Goal: Book appointment/travel/reservation

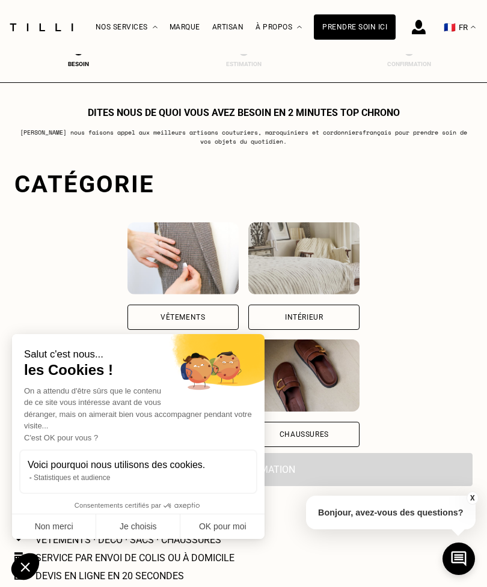
click at [67, 526] on button "Non merci" at bounding box center [54, 527] width 84 height 25
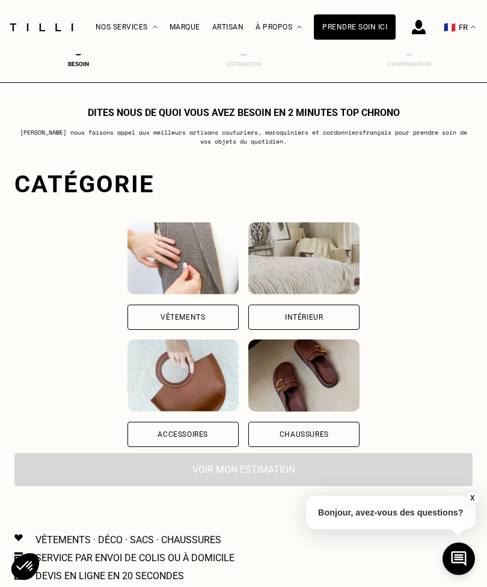
click at [127, 314] on div "Vêtements" at bounding box center [182, 317] width 111 height 25
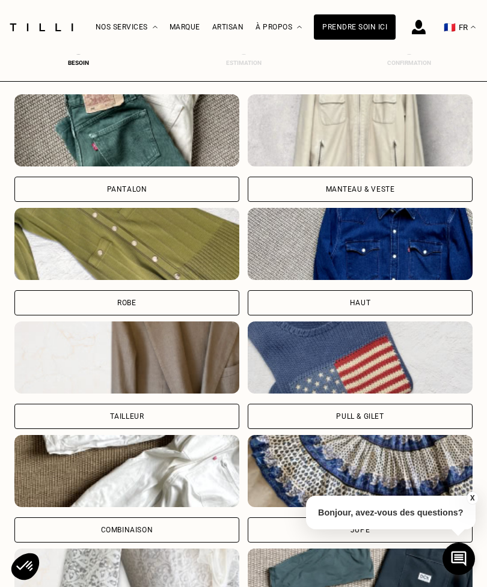
scroll to position [331, 0]
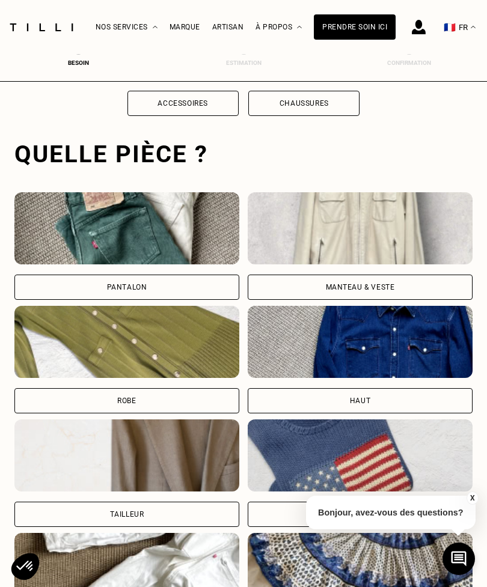
click at [59, 289] on div "Pantalon" at bounding box center [126, 287] width 225 height 25
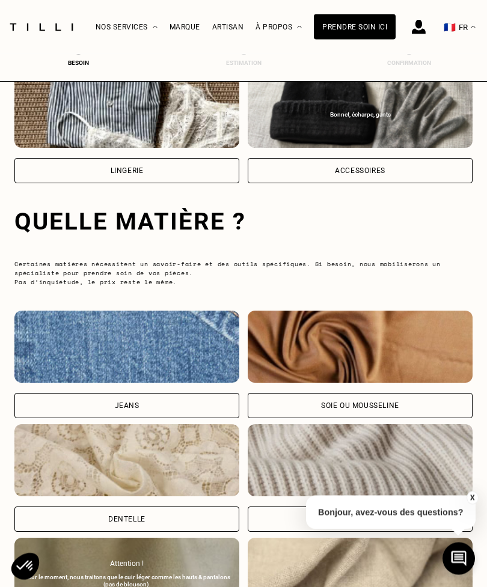
scroll to position [1123, 0]
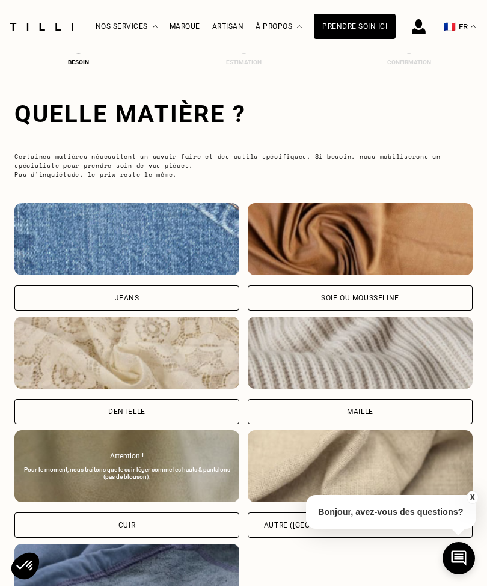
click at [57, 302] on div "Jeans" at bounding box center [126, 298] width 225 height 25
select select "FR"
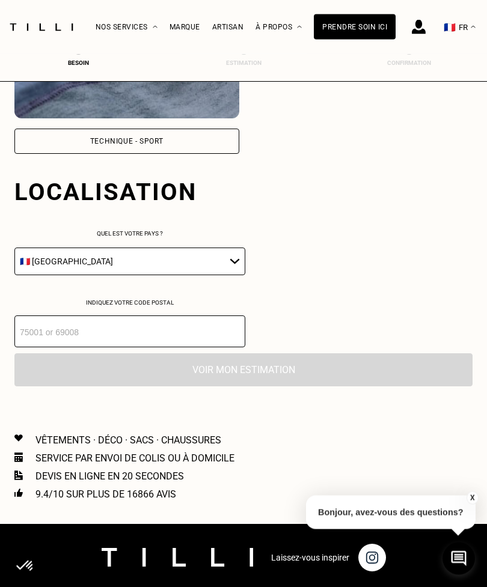
scroll to position [1627, 0]
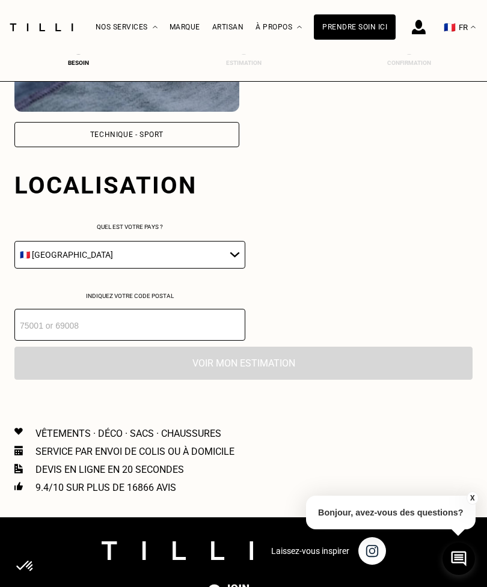
click at [38, 341] on input "number" at bounding box center [129, 325] width 231 height 32
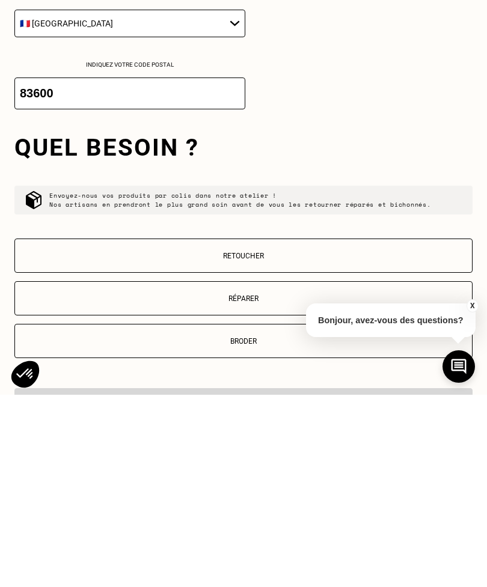
scroll to position [1712, 0]
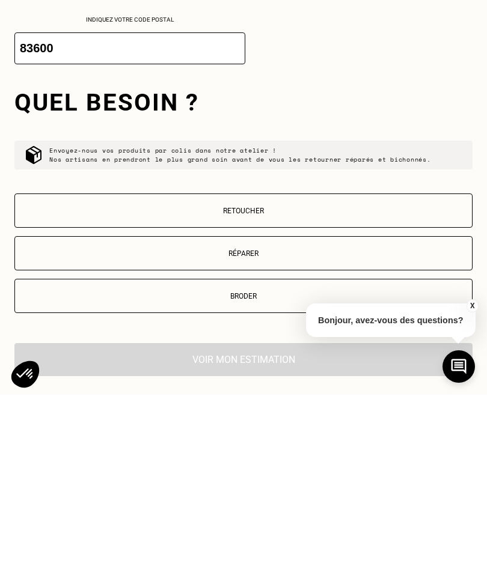
type input "83600"
click at [325, 399] on p "Retoucher" at bounding box center [243, 403] width 445 height 8
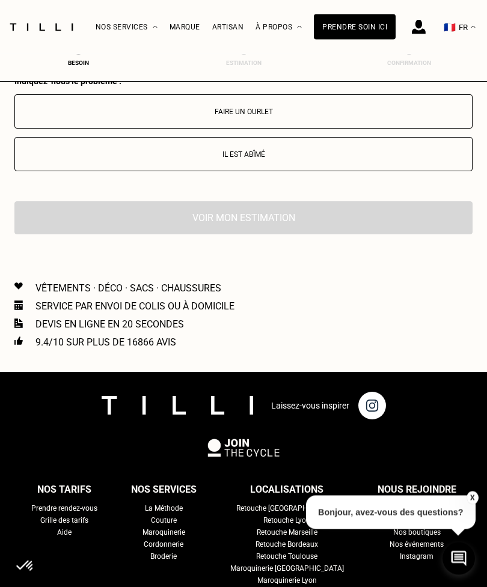
scroll to position [2163, 0]
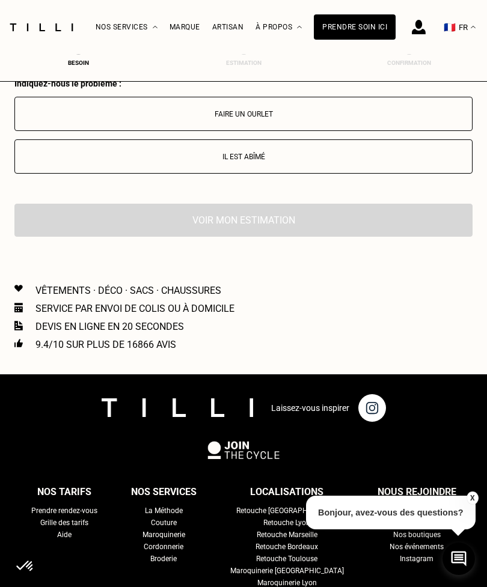
click at [355, 118] on p "Faire un ourlet" at bounding box center [243, 114] width 445 height 8
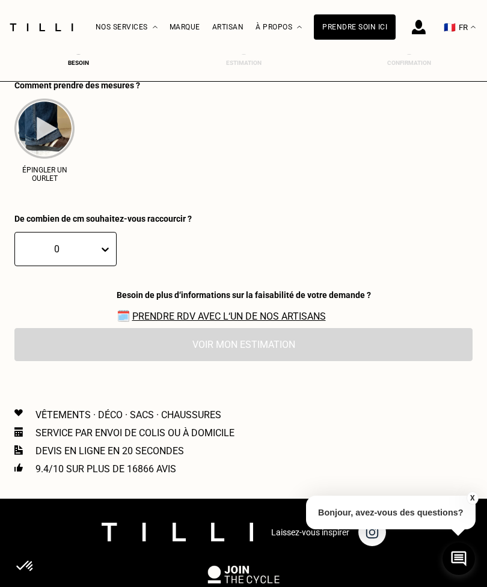
scroll to position [2298, 0]
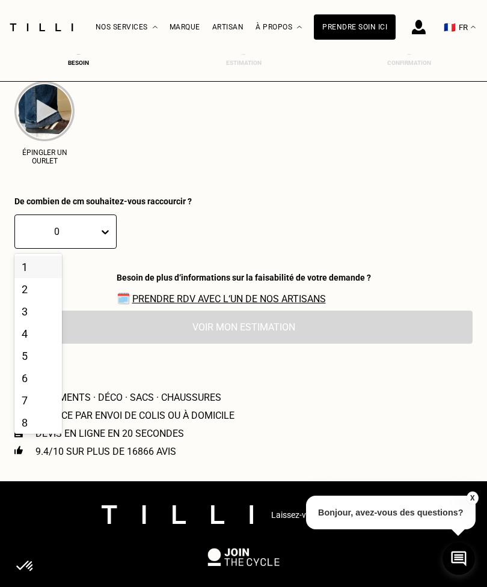
click at [29, 367] on div "5" at bounding box center [37, 356] width 47 height 22
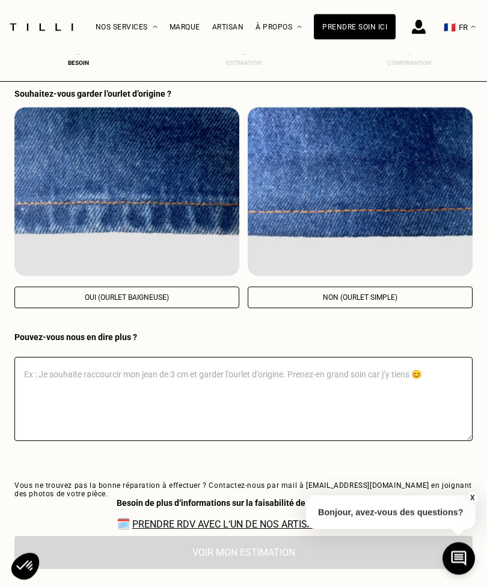
scroll to position [2510, 0]
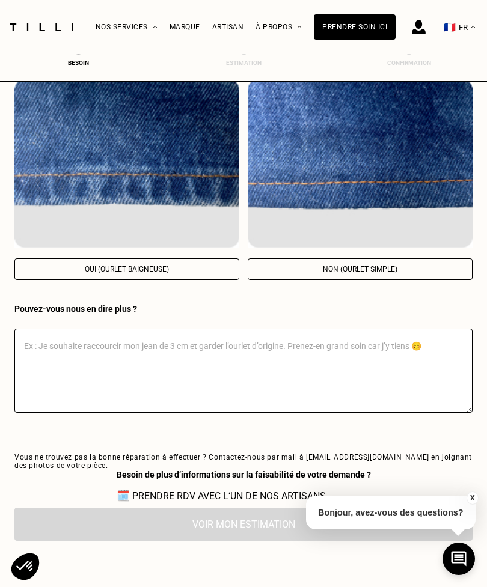
click at [63, 230] on img at bounding box center [126, 164] width 225 height 170
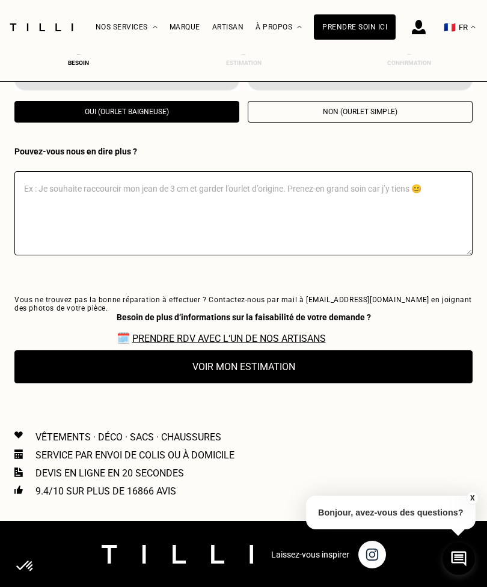
scroll to position [2669, 0]
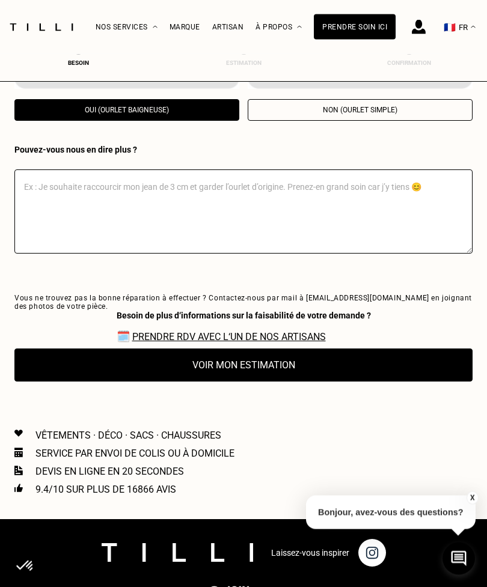
click at [313, 382] on button "Voir mon estimation" at bounding box center [243, 365] width 458 height 33
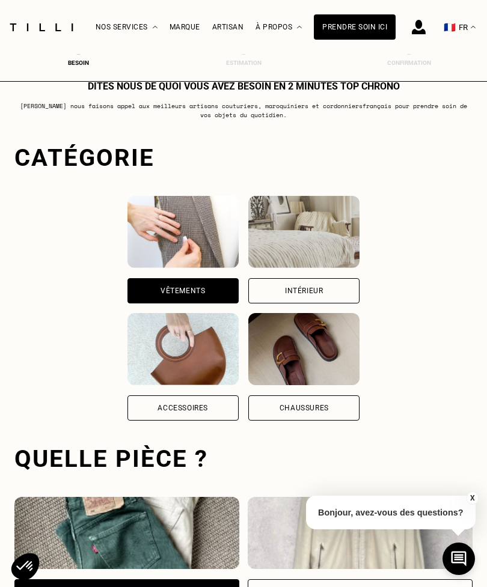
scroll to position [0, 0]
